Goal: Navigation & Orientation: Find specific page/section

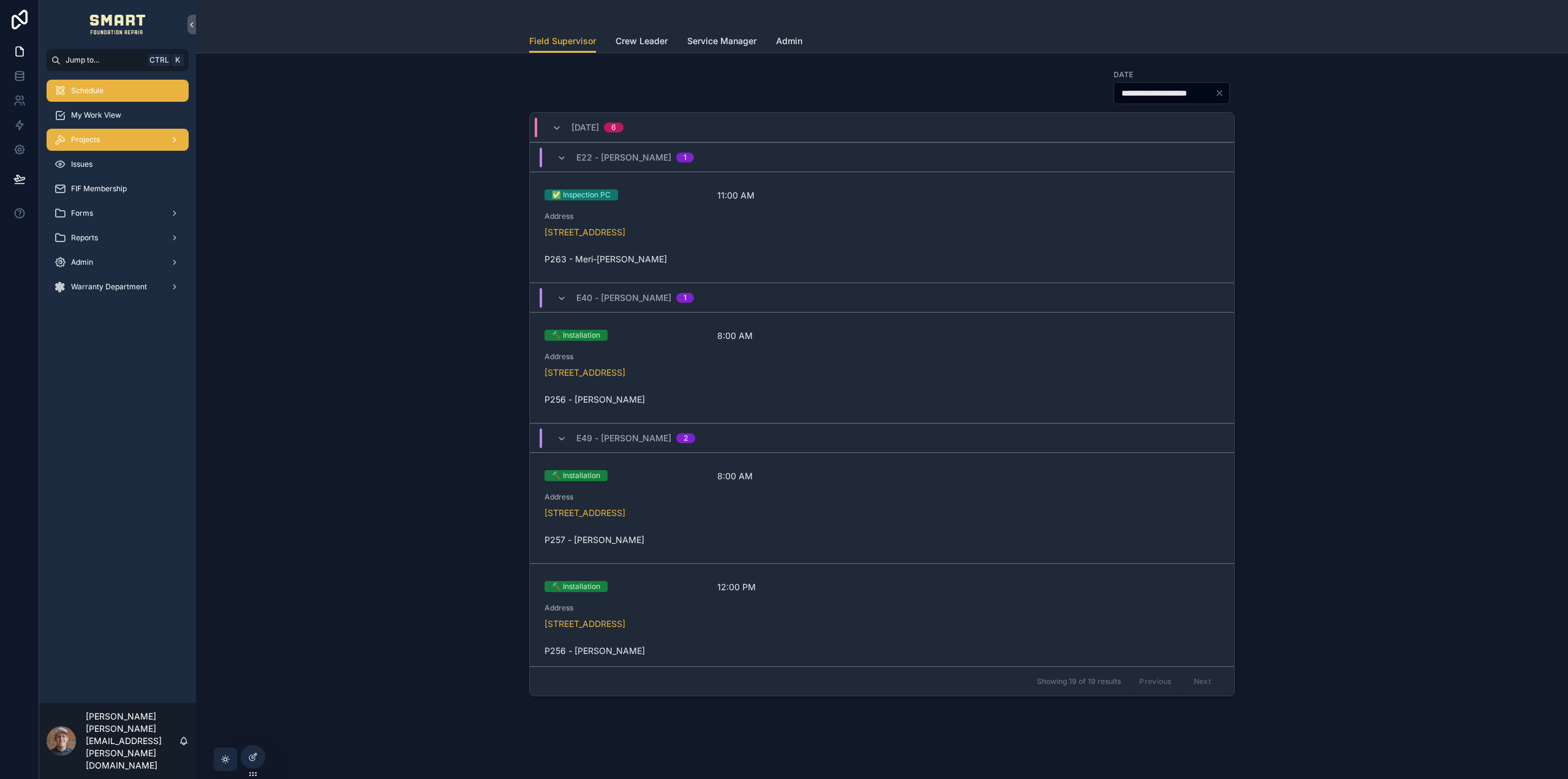
click at [144, 136] on div "Projects" at bounding box center [117, 140] width 128 height 19
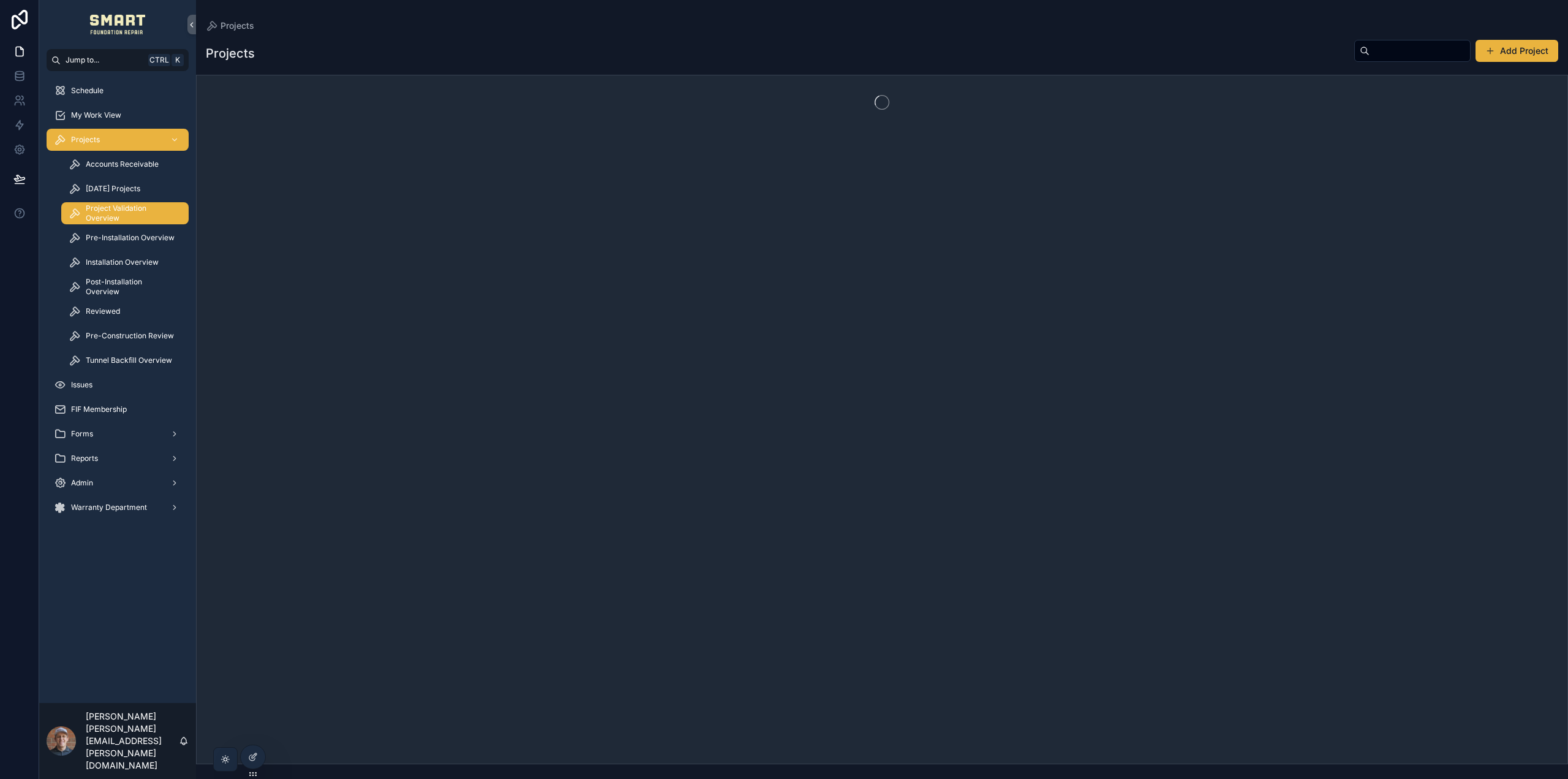
click at [140, 205] on span "Project Validation Overview" at bounding box center [131, 213] width 91 height 19
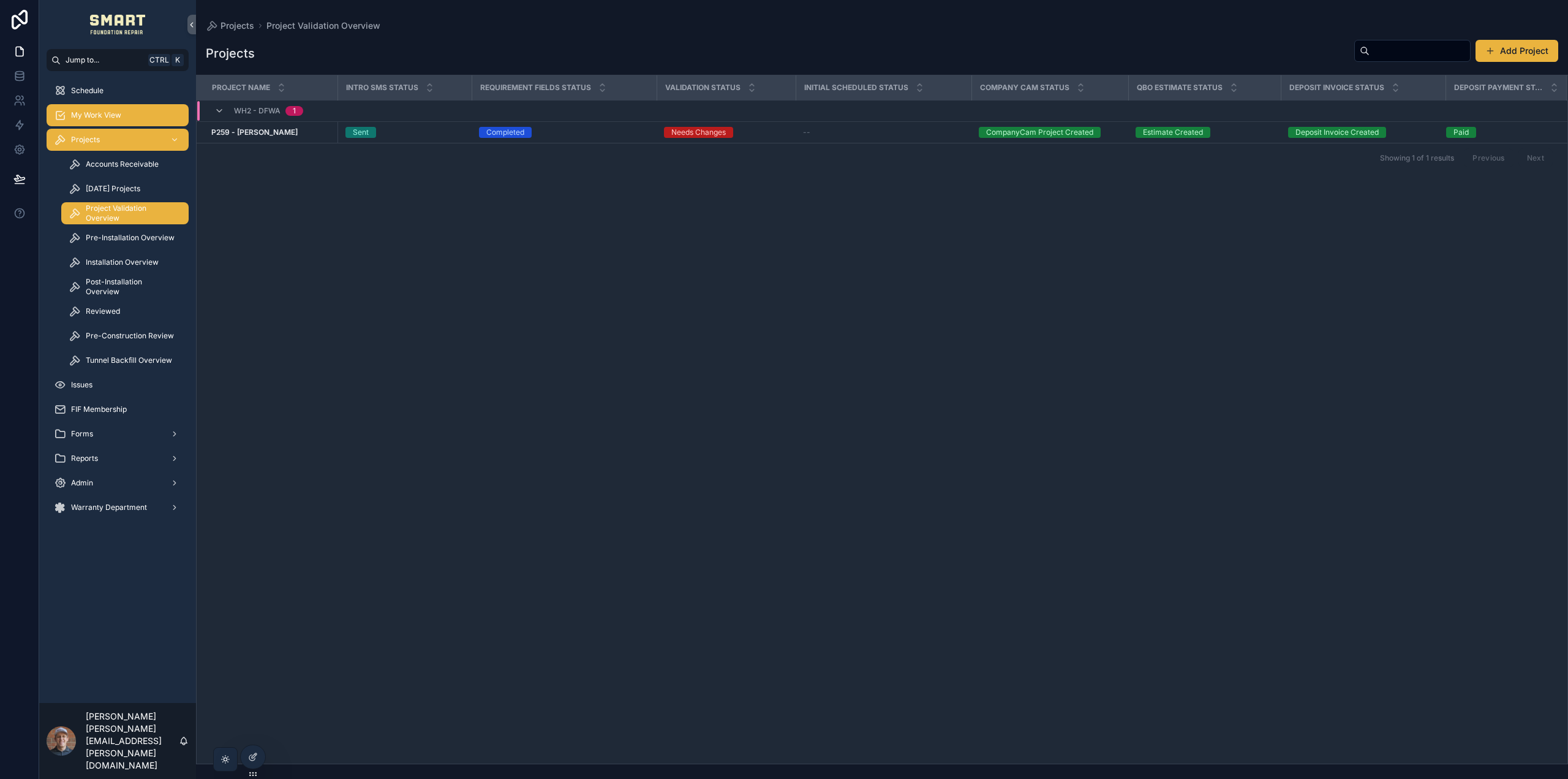
click at [109, 108] on div "My Work View" at bounding box center [117, 115] width 128 height 19
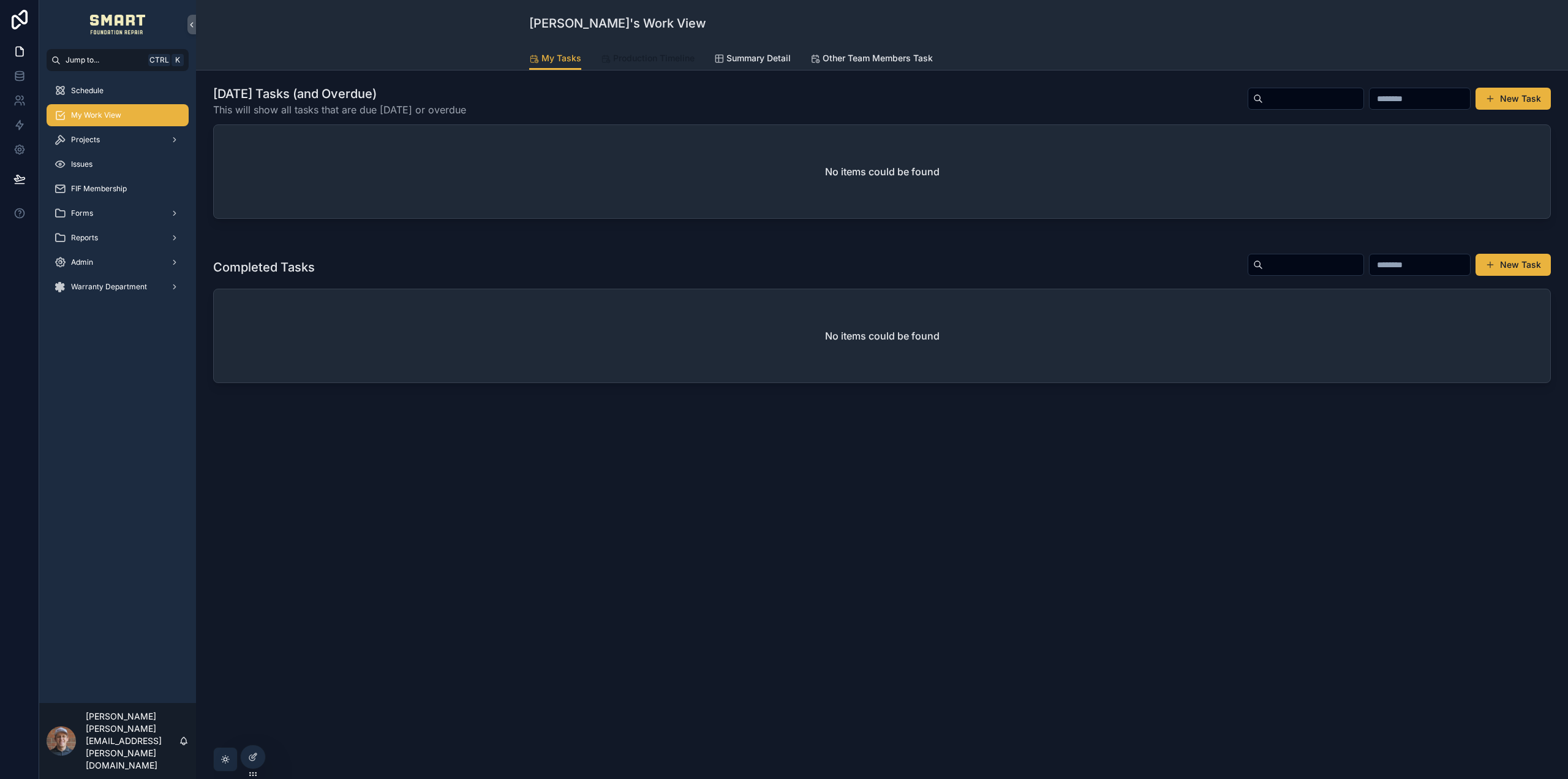
click at [650, 57] on span "Production Timeline" at bounding box center [654, 57] width 81 height 12
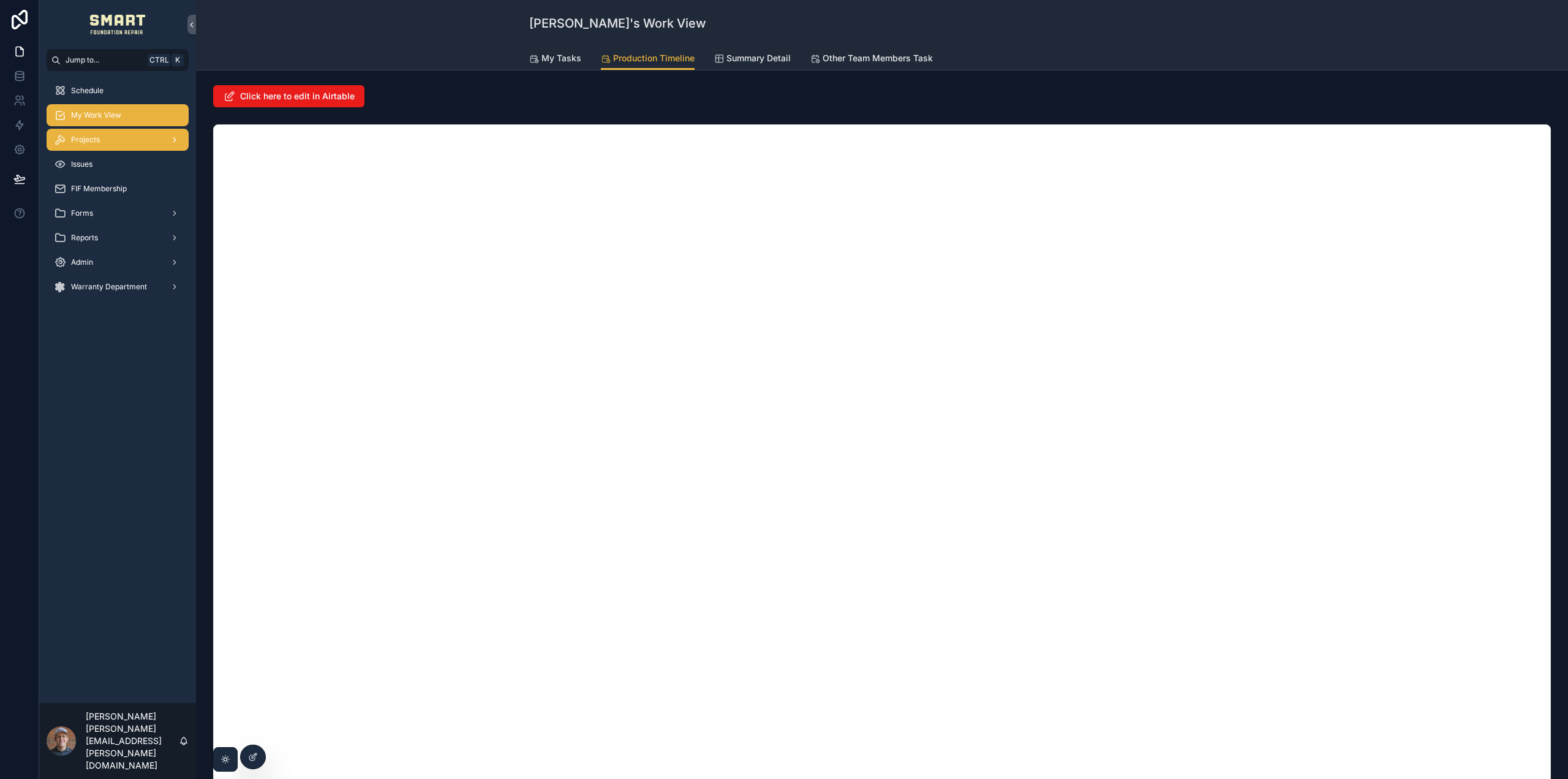
click at [138, 145] on div "Projects" at bounding box center [117, 140] width 128 height 19
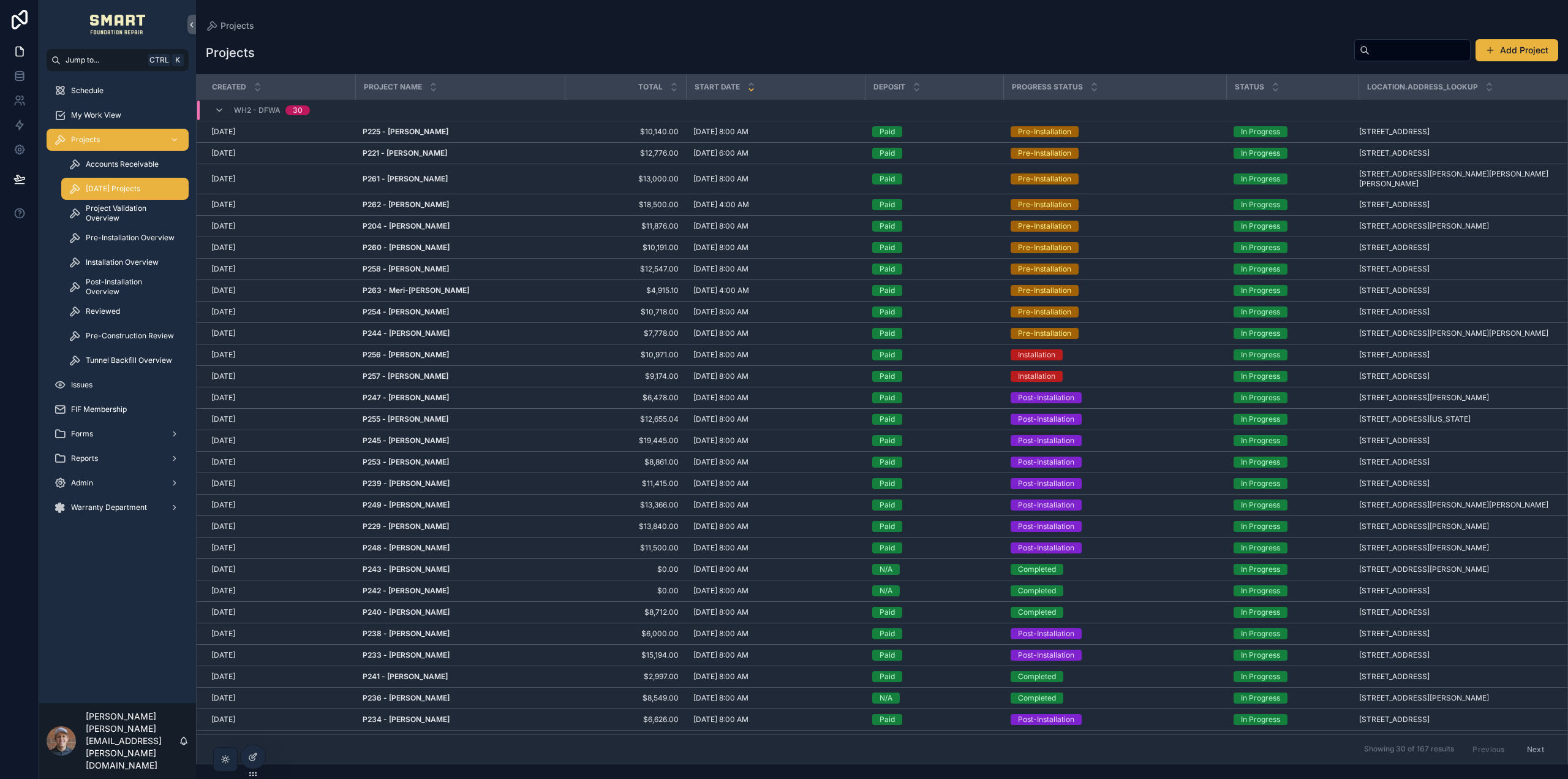
click at [128, 189] on span "[DATE] Projects" at bounding box center [113, 189] width 55 height 10
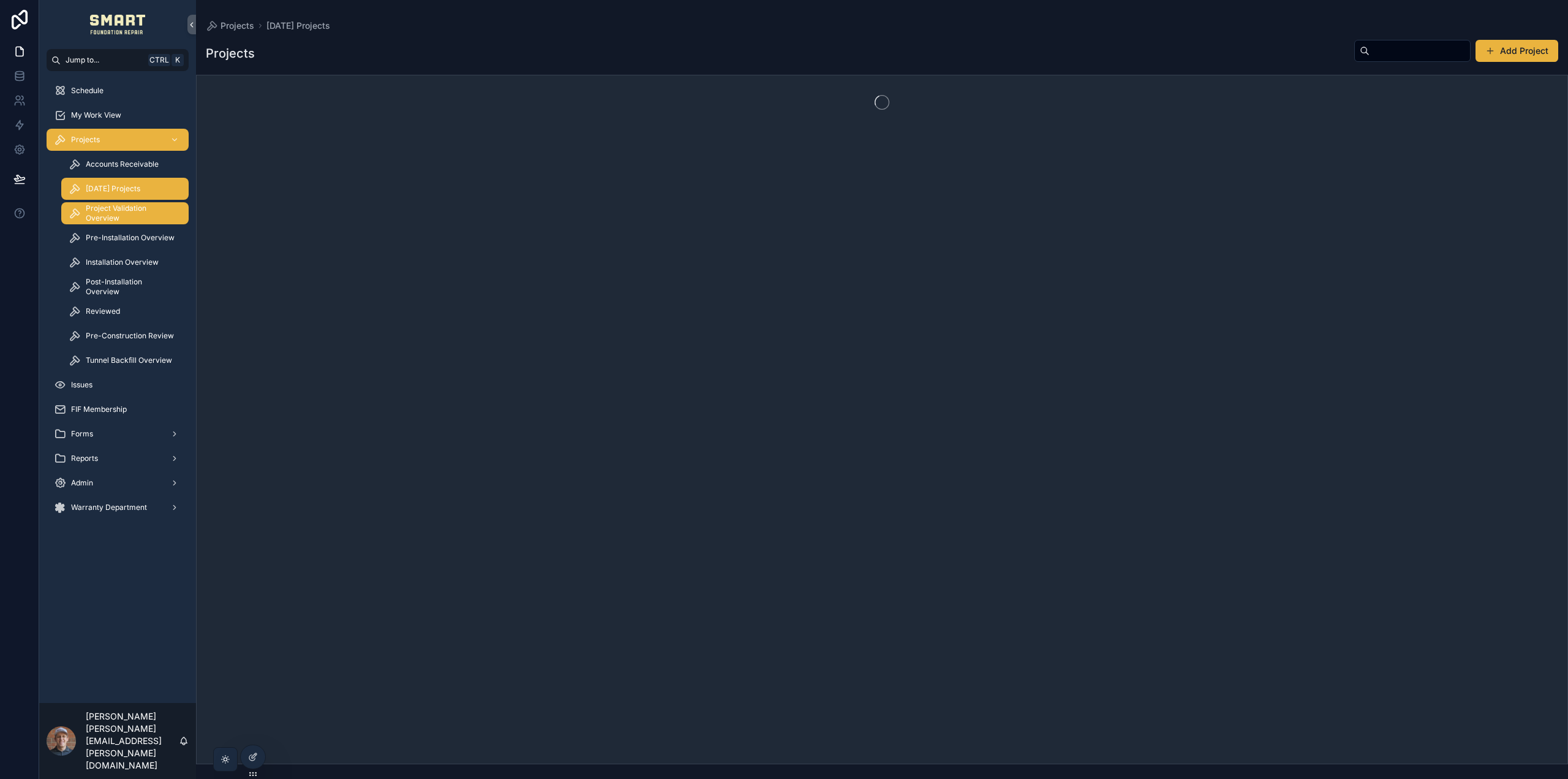
click at [124, 207] on span "Project Validation Overview" at bounding box center [131, 213] width 91 height 19
